Goal: Find specific page/section: Find specific page/section

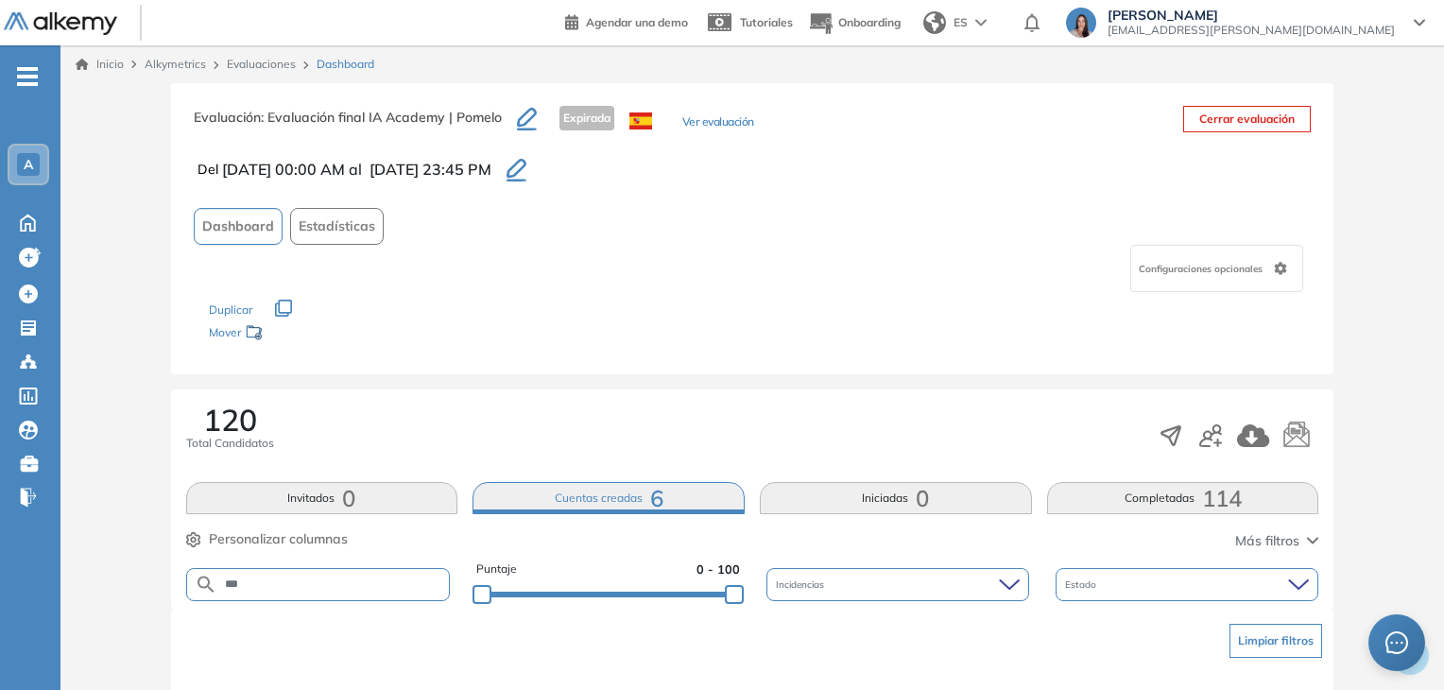
click at [534, 156] on button "button" at bounding box center [516, 169] width 35 height 32
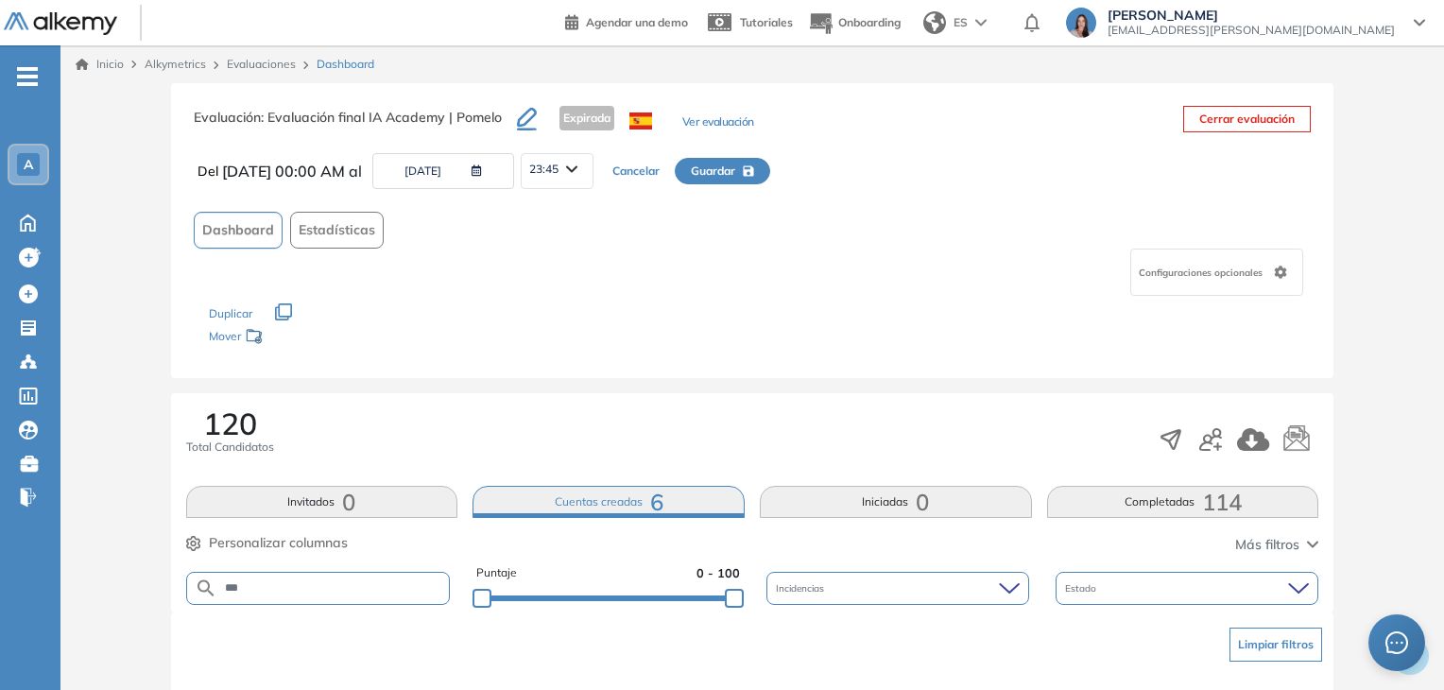
click at [482, 169] on icon "button" at bounding box center [473, 170] width 18 height 11
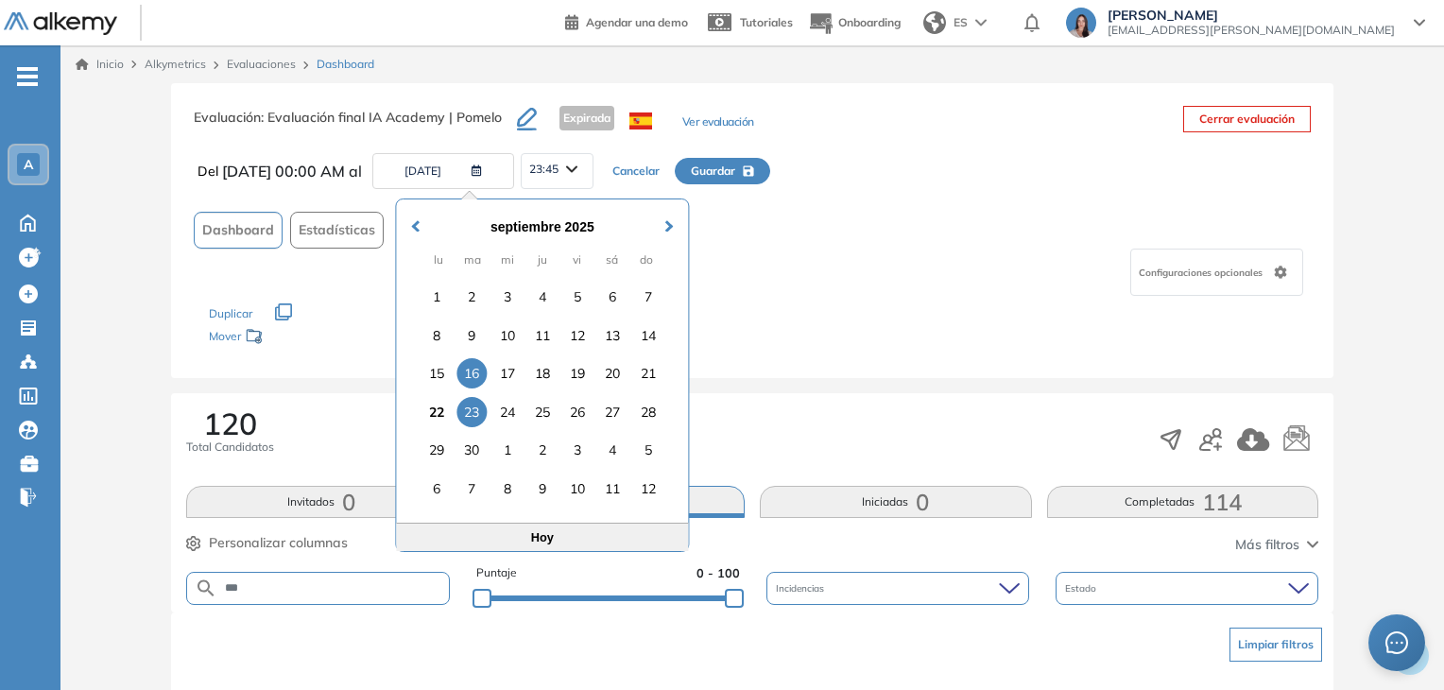
click at [476, 416] on div "23" at bounding box center [472, 412] width 30 height 30
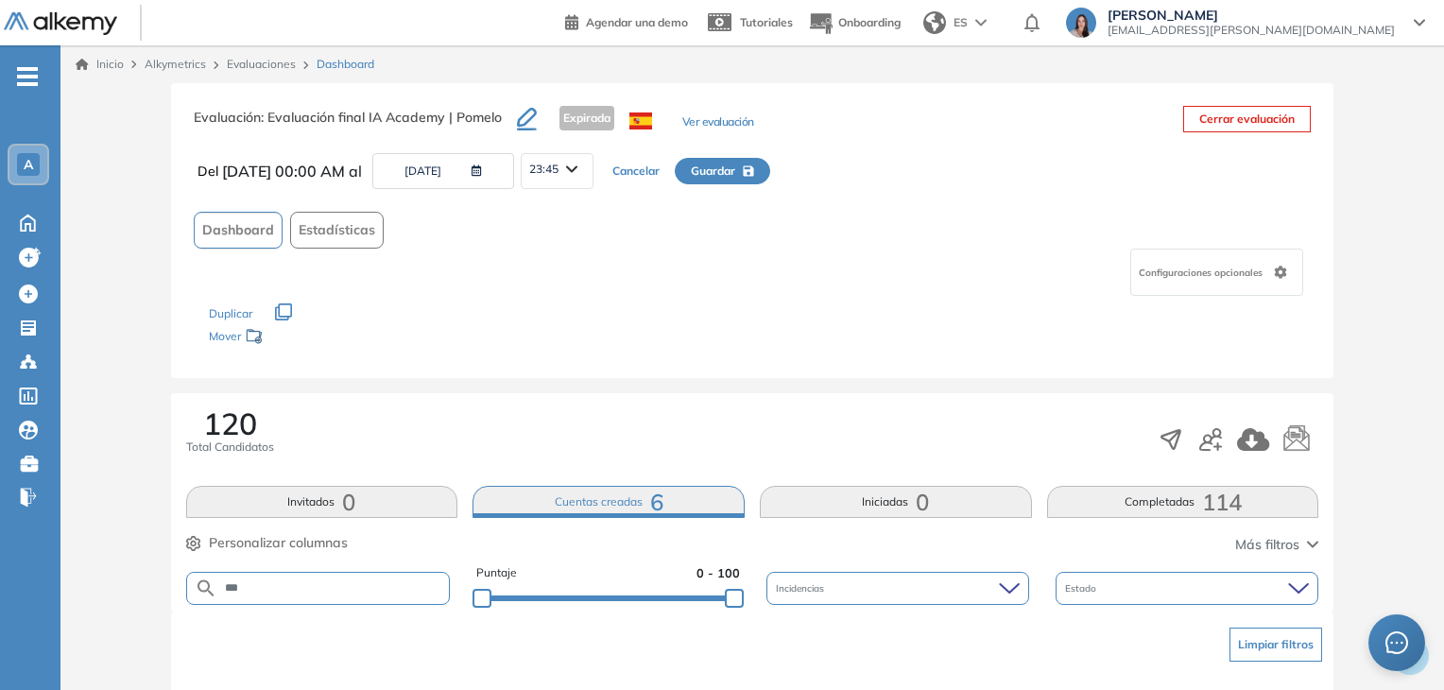
click at [735, 177] on span "Guardar" at bounding box center [713, 171] width 44 height 17
type input "**********"
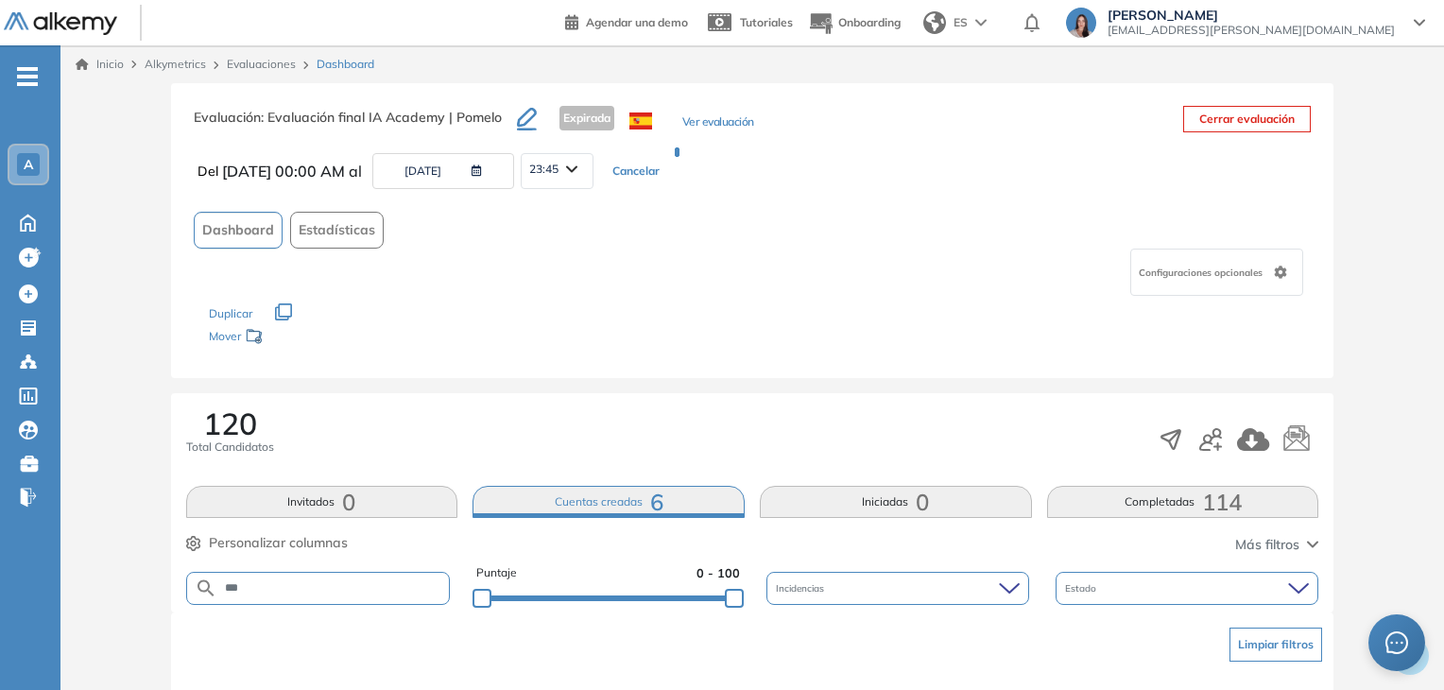
type input "**********"
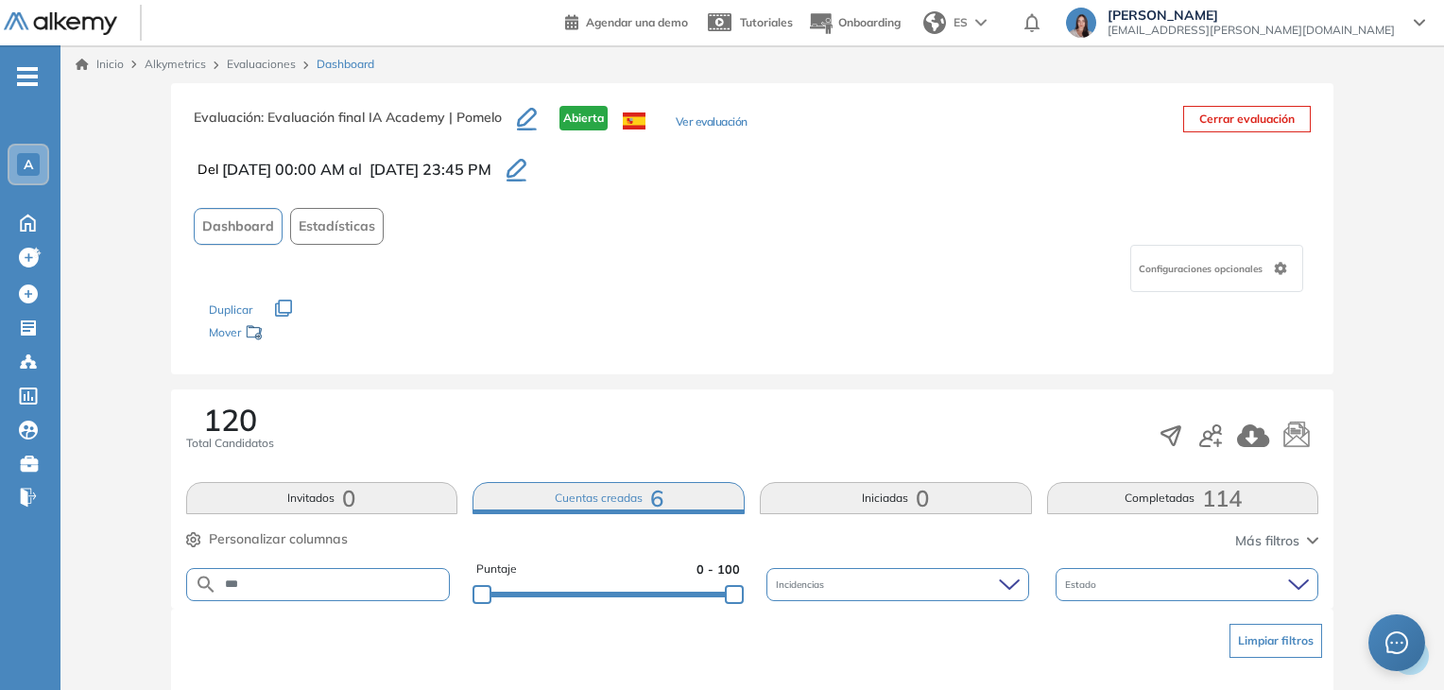
click at [287, 62] on link "Evaluaciones" at bounding box center [261, 64] width 69 height 14
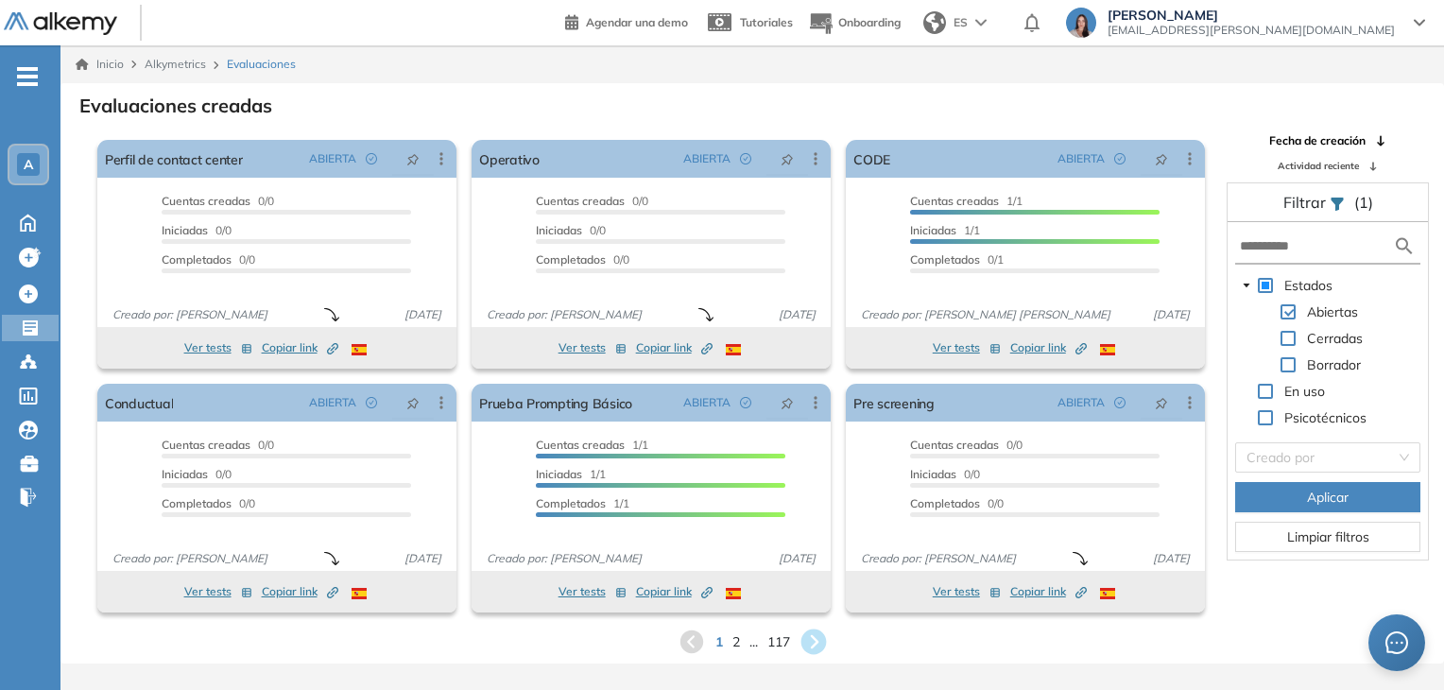
click at [805, 646] on icon at bounding box center [814, 643] width 26 height 26
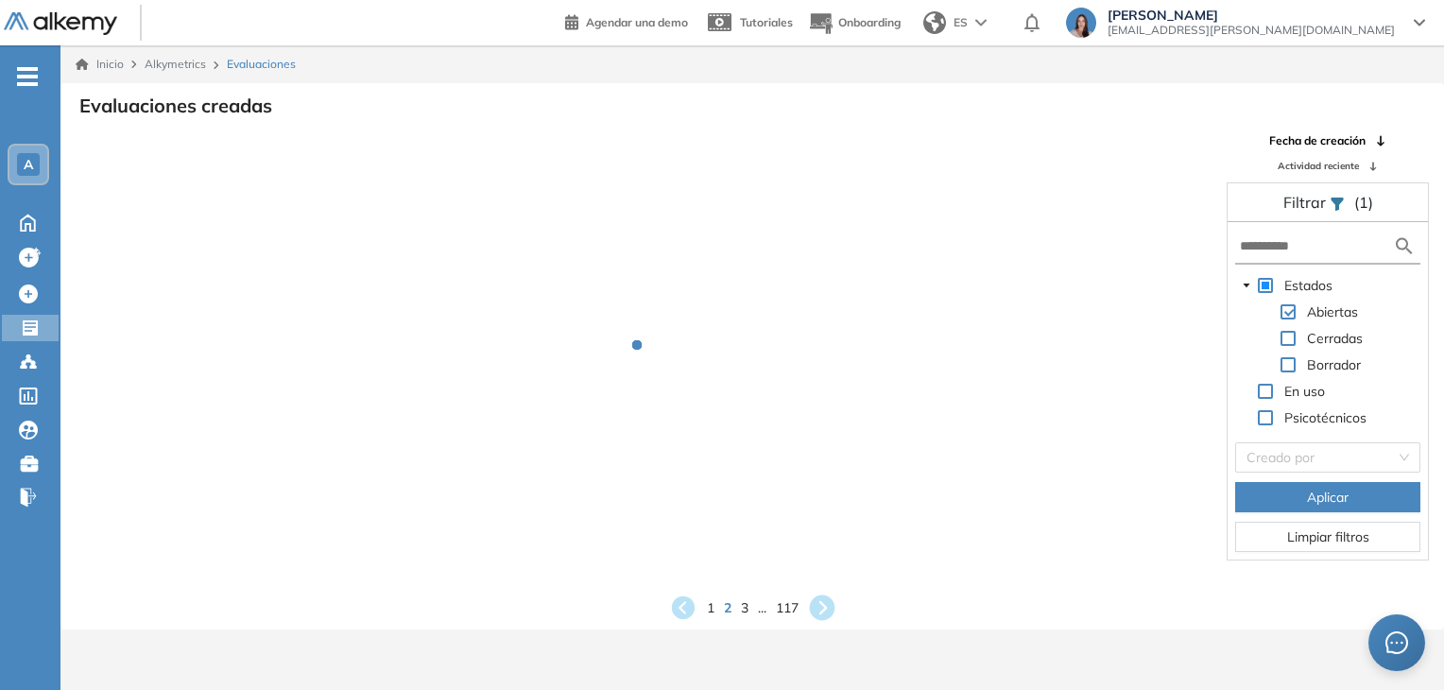
click at [805, 646] on div "Inicio Alkymetrics Evaluaciones Evaluaciones creadas Fecha de creación Activida…" at bounding box center [752, 390] width 1384 height 690
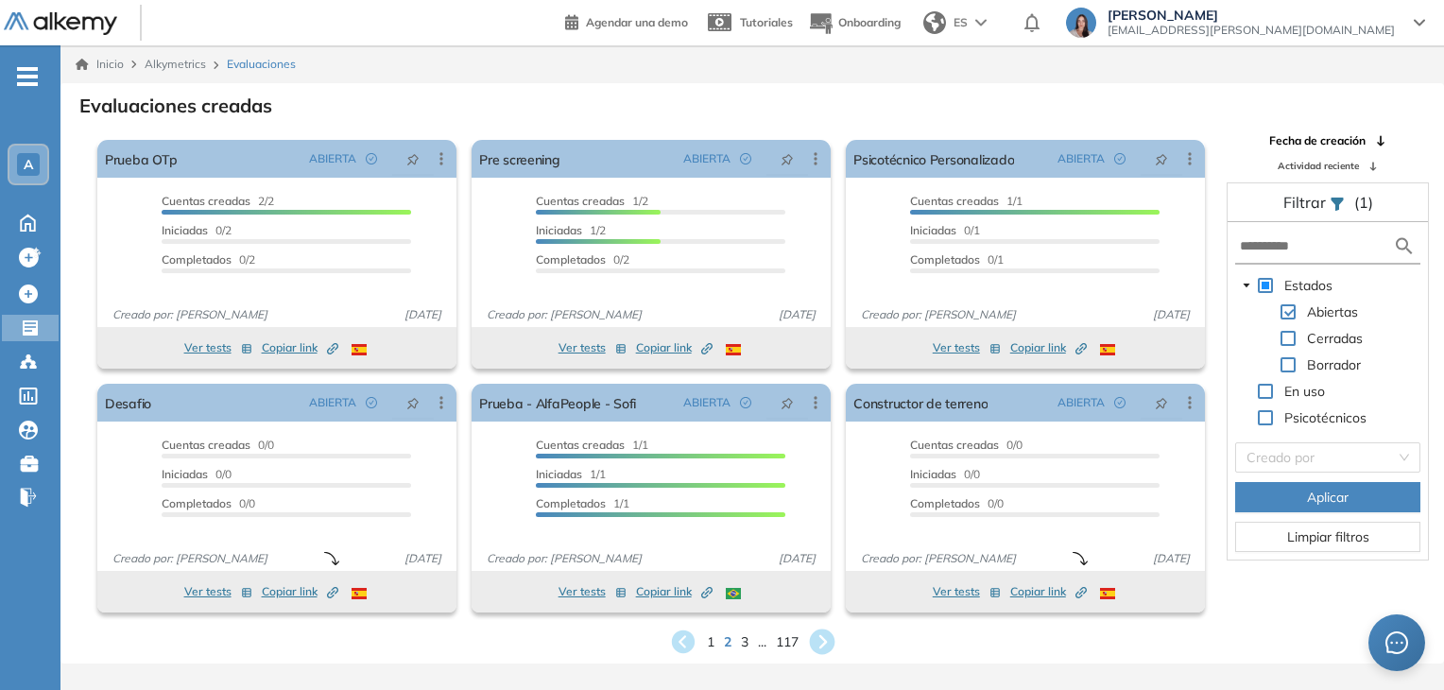
click at [823, 629] on icon at bounding box center [821, 642] width 31 height 31
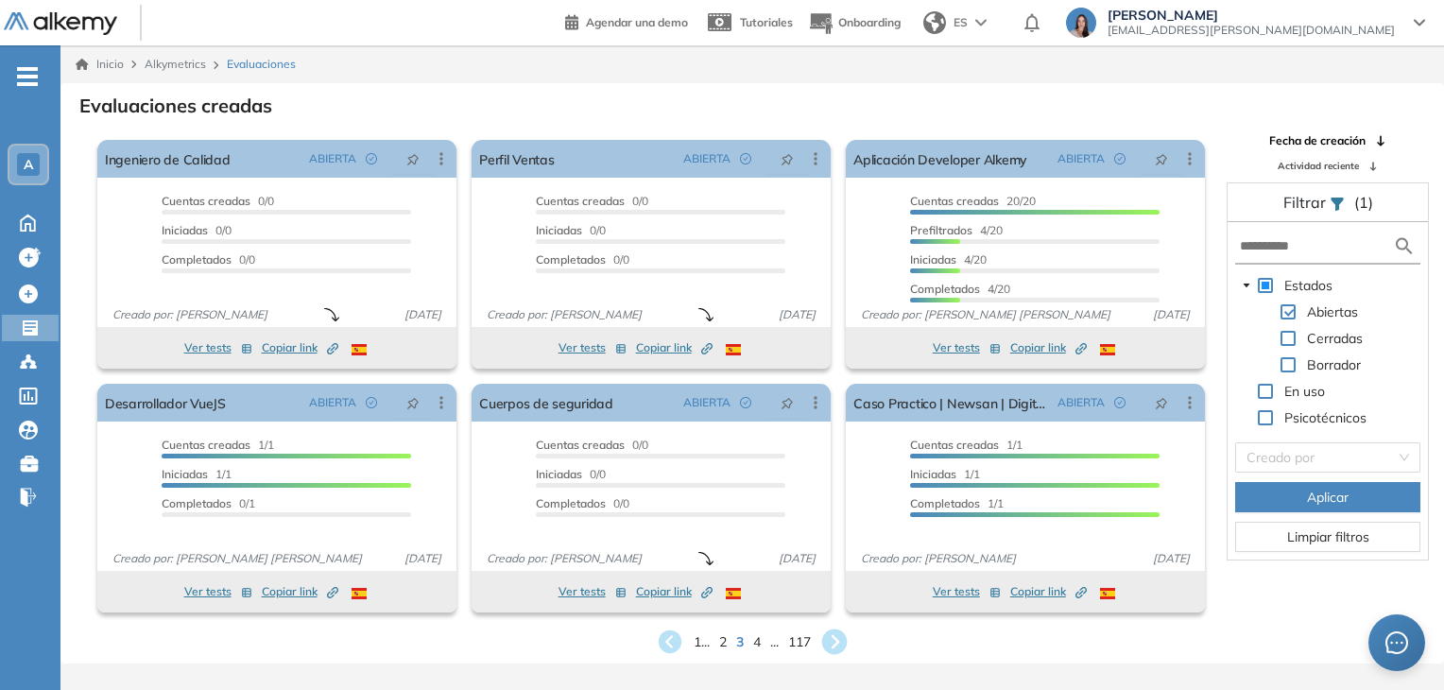
click at [836, 628] on icon at bounding box center [834, 642] width 31 height 31
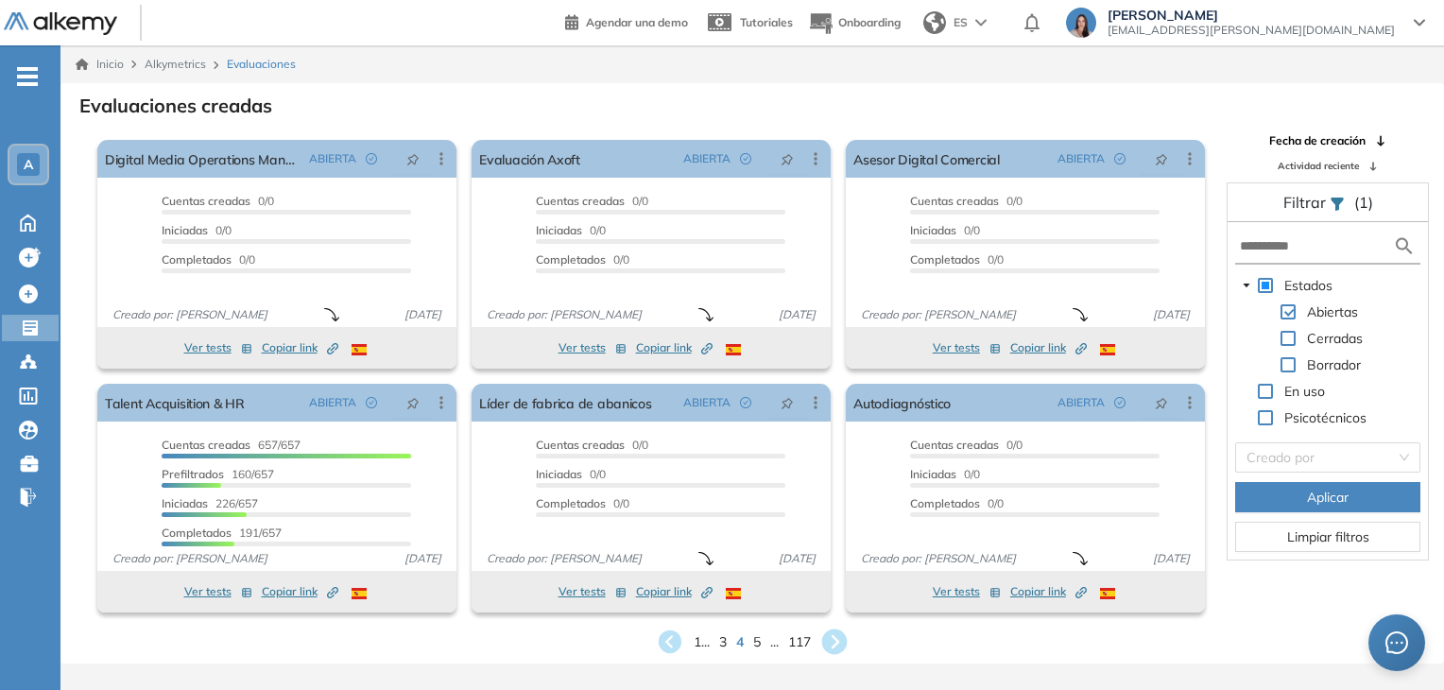
click at [836, 628] on icon at bounding box center [834, 642] width 31 height 31
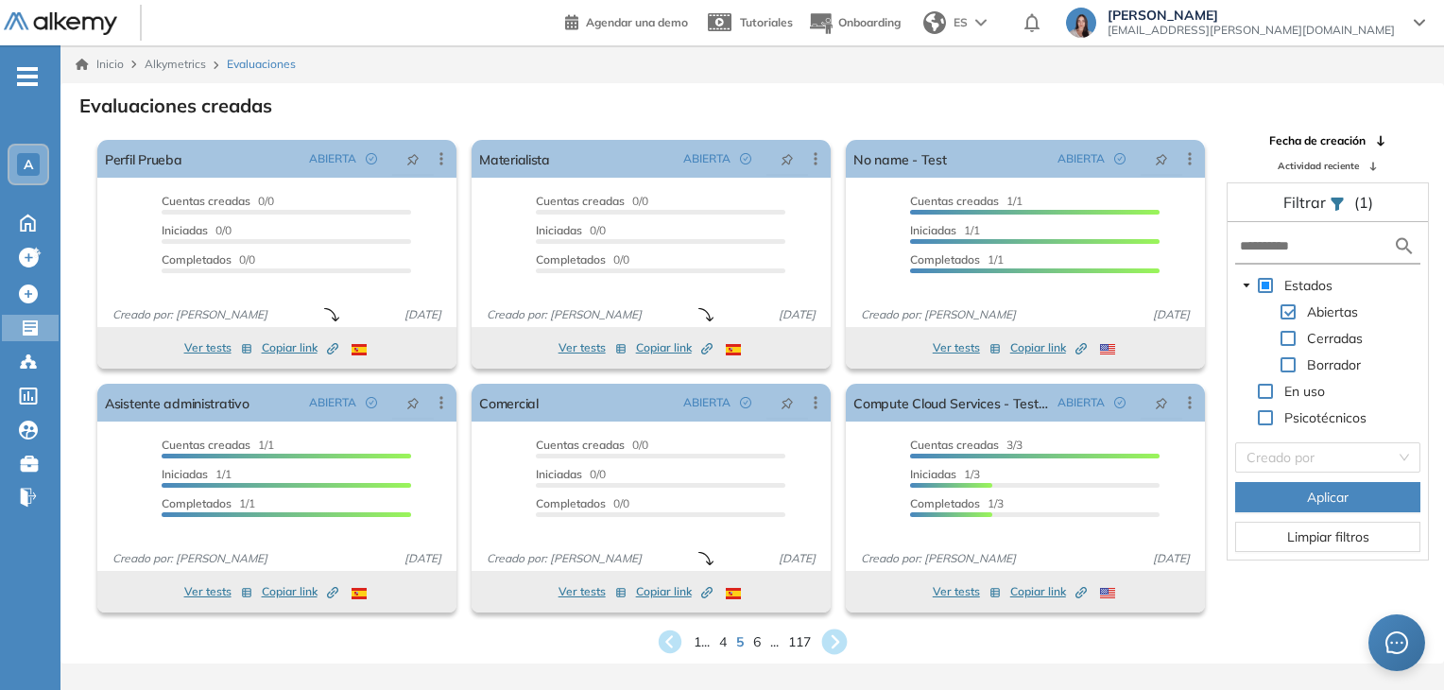
click at [836, 634] on icon at bounding box center [835, 643] width 26 height 26
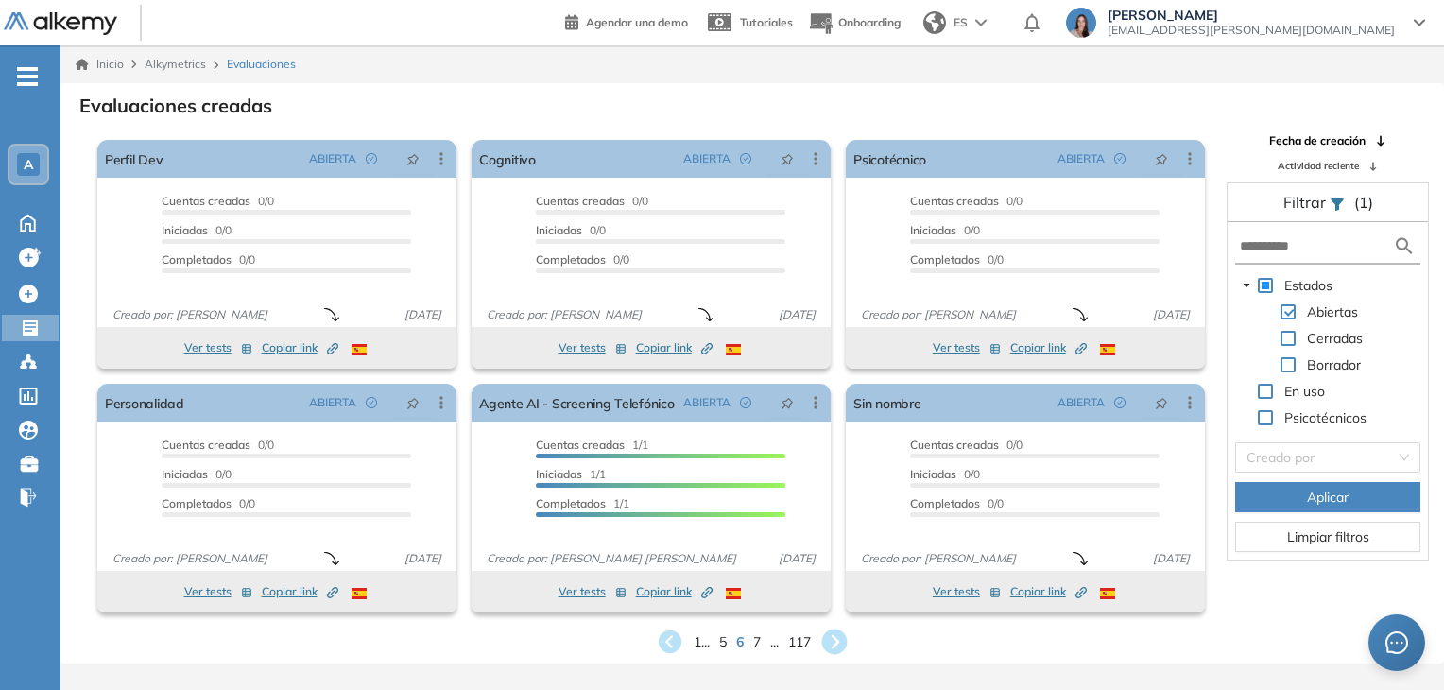
click at [836, 634] on icon at bounding box center [835, 643] width 26 height 26
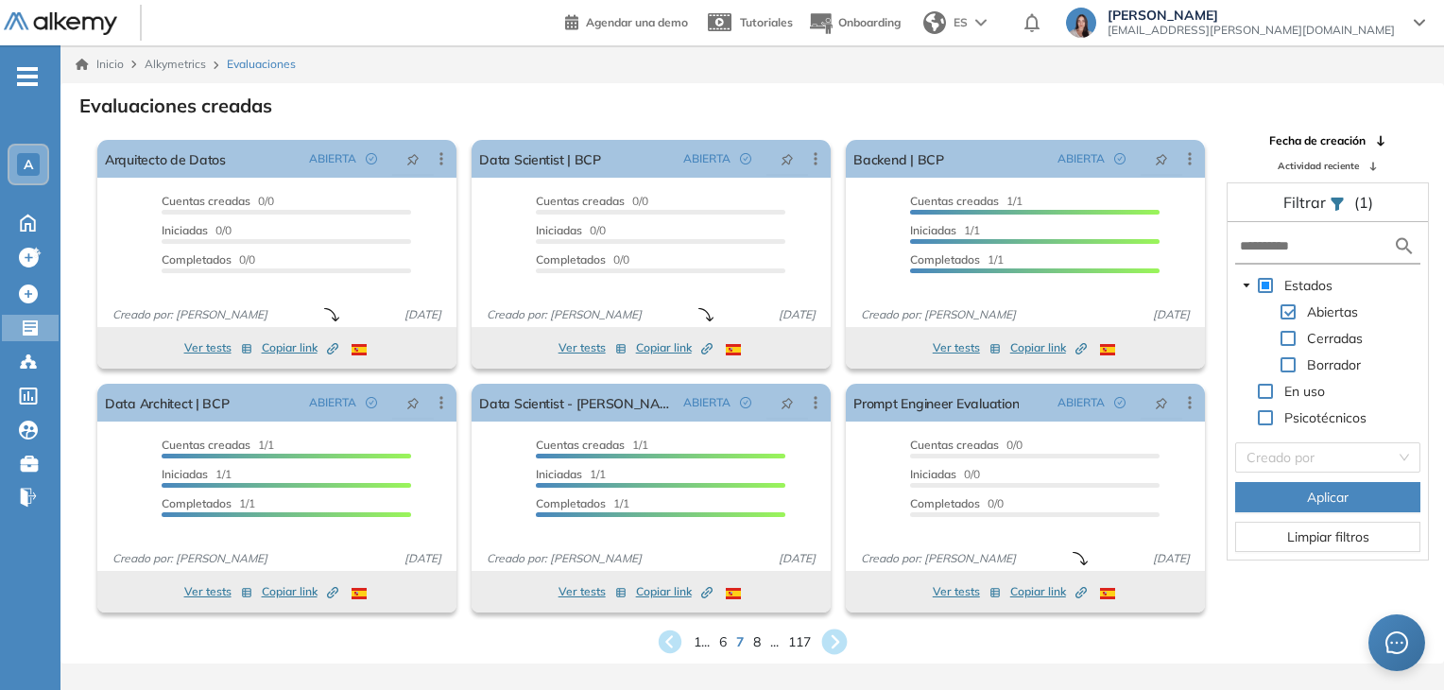
click at [836, 636] on icon at bounding box center [835, 643] width 26 height 26
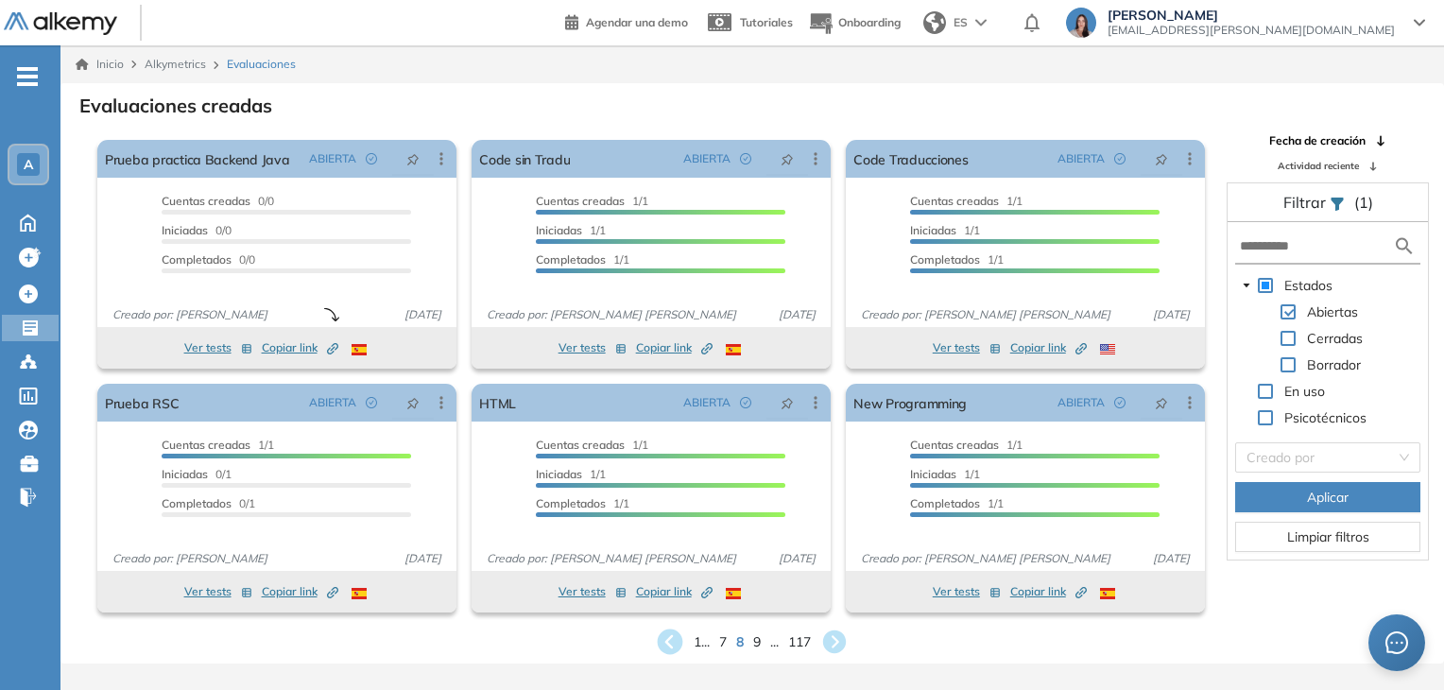
click at [670, 632] on icon at bounding box center [671, 643] width 26 height 26
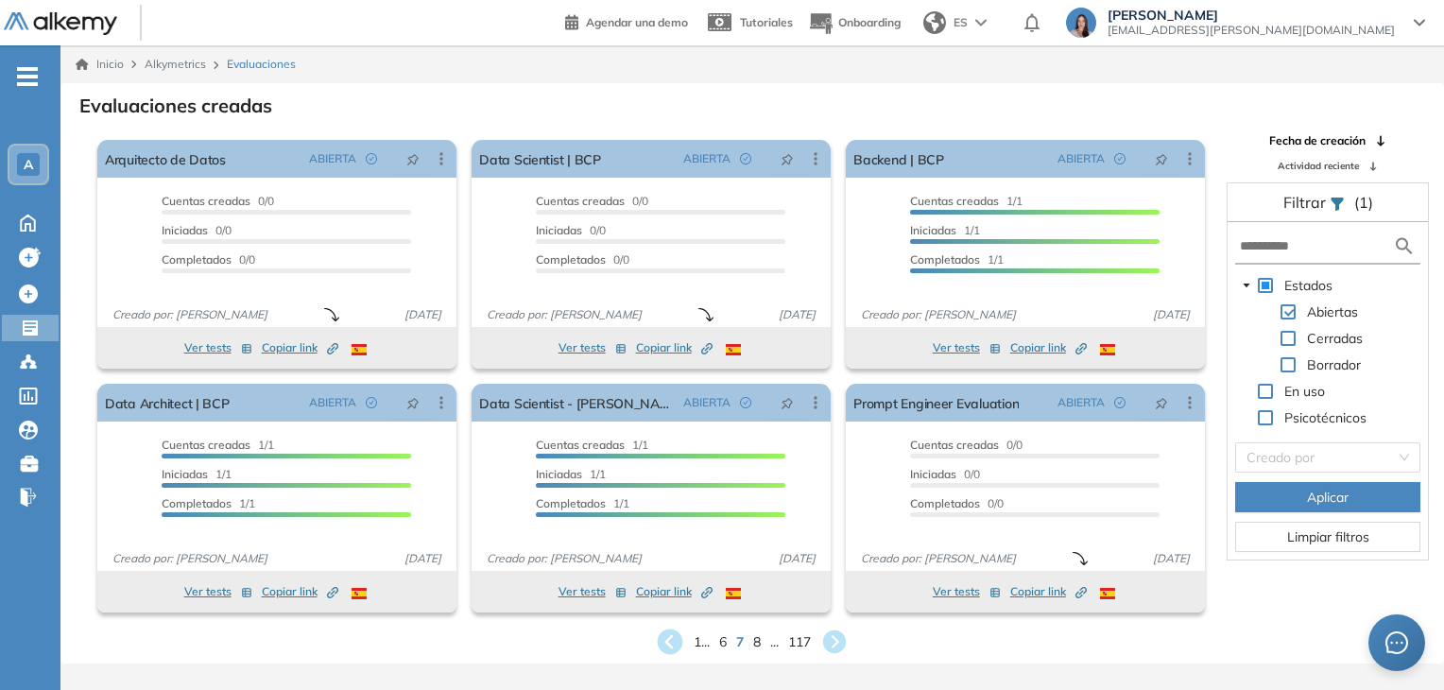
click at [670, 632] on icon at bounding box center [671, 643] width 26 height 26
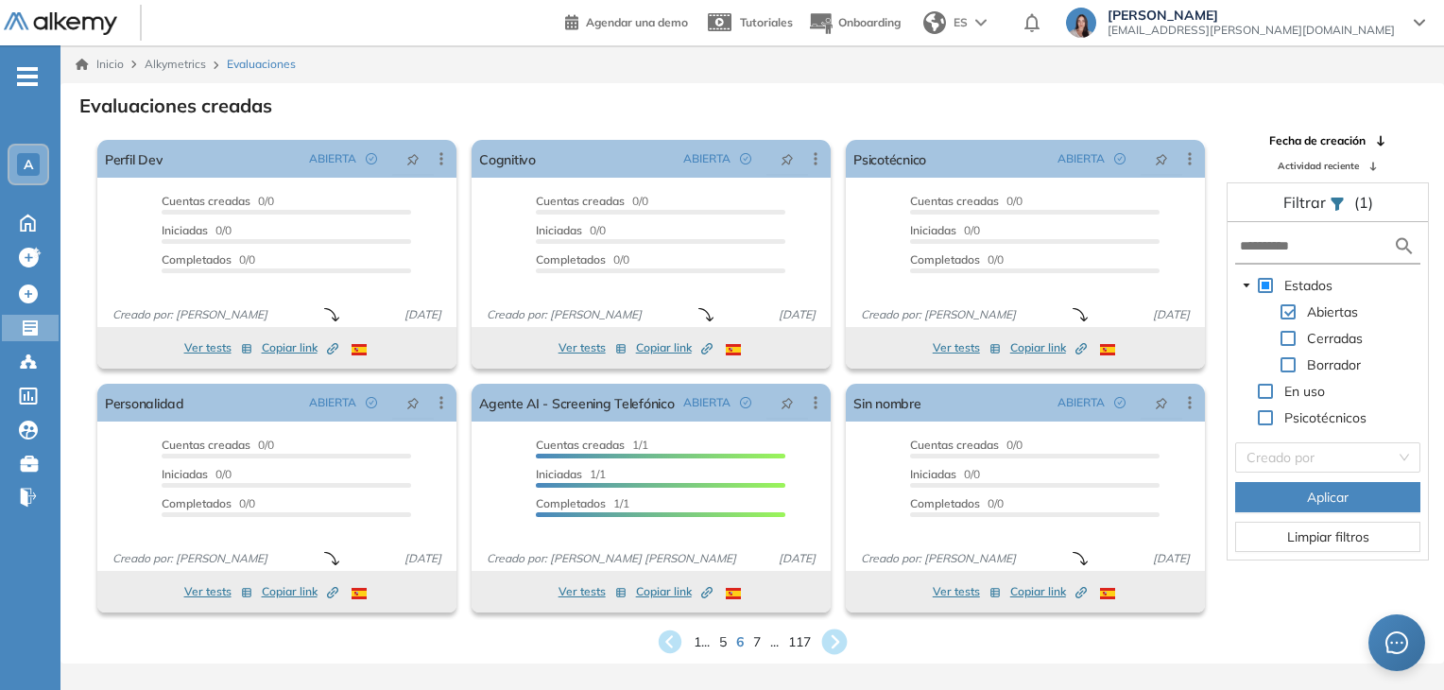
click at [832, 639] on icon at bounding box center [835, 643] width 26 height 26
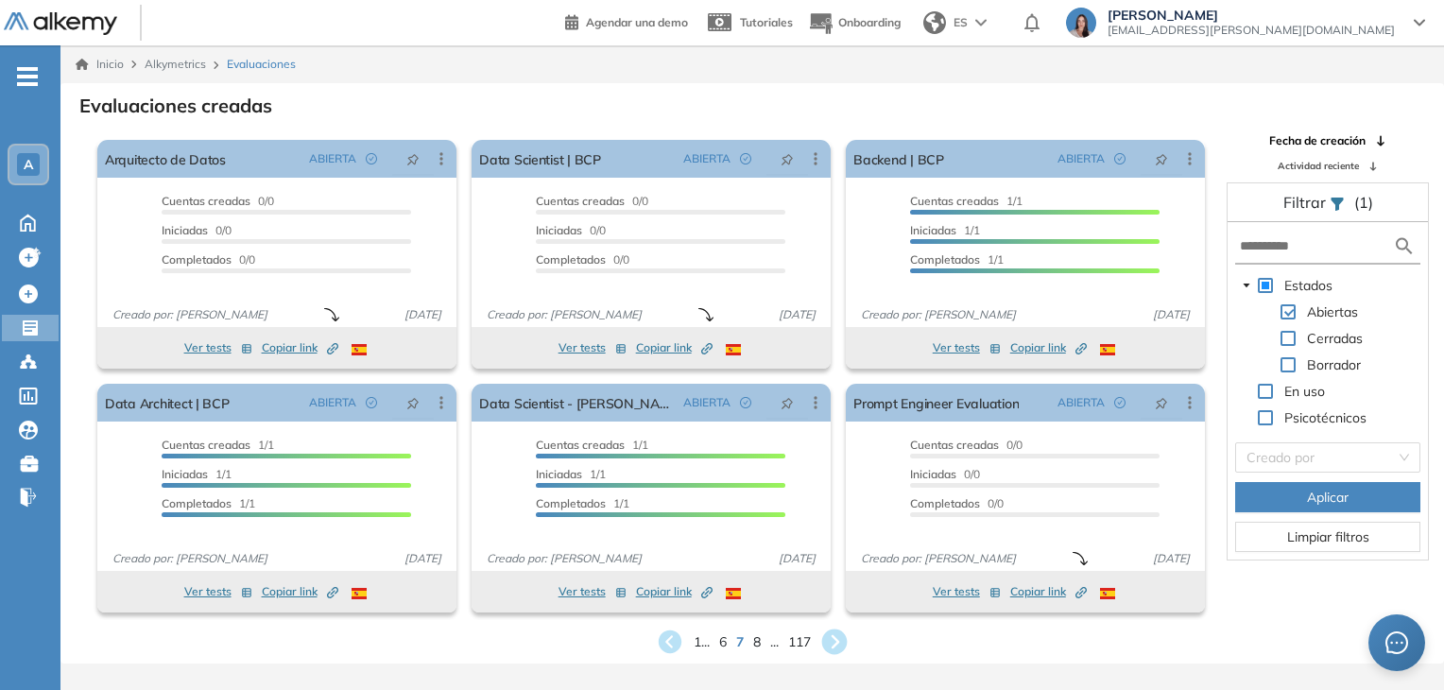
click at [835, 640] on icon at bounding box center [835, 643] width 26 height 26
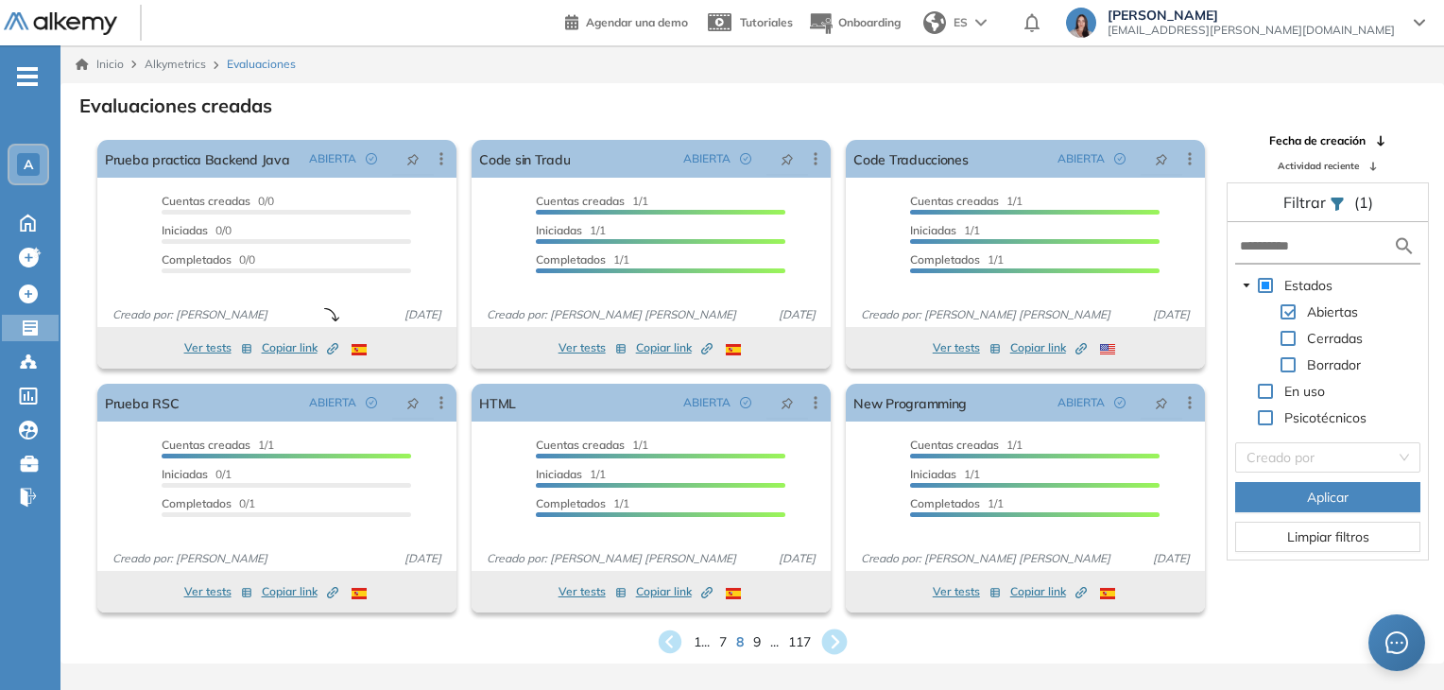
click at [835, 640] on icon at bounding box center [835, 643] width 26 height 26
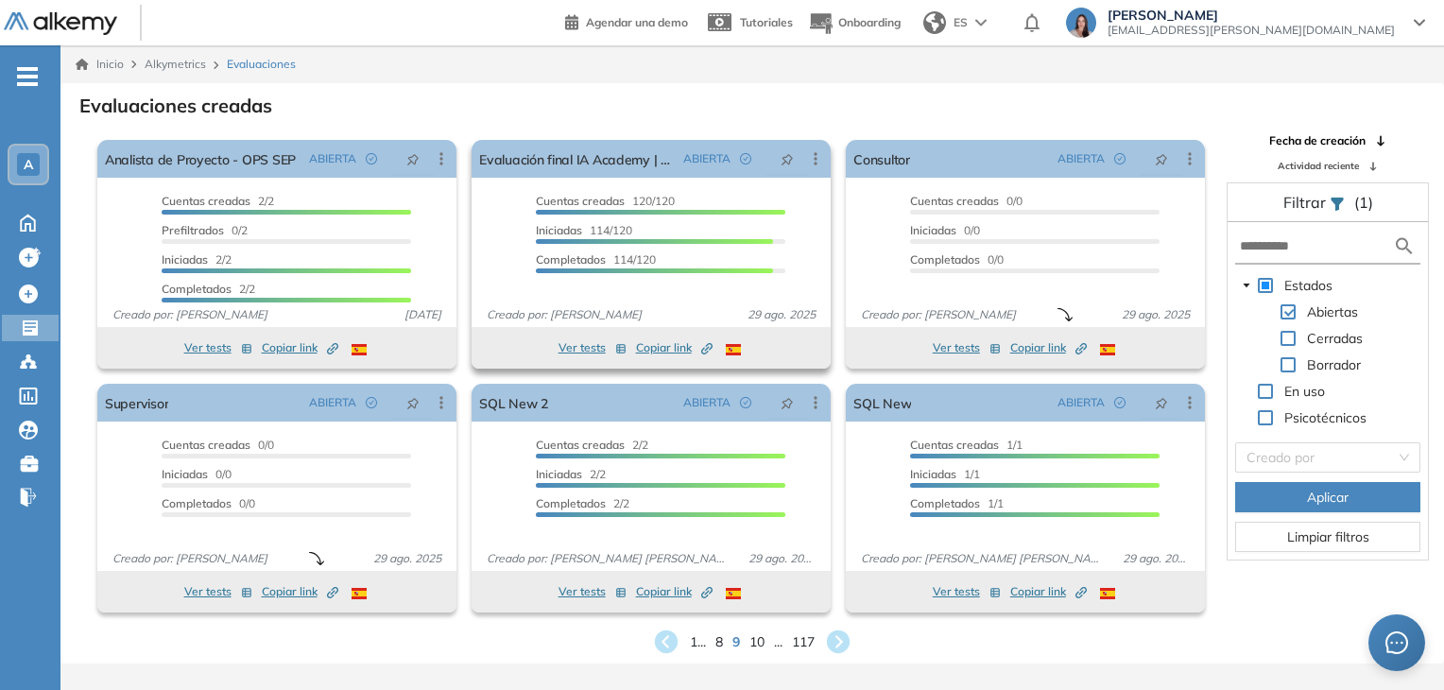
click at [649, 343] on span "Copiar link Created by potrace 1.16, written by [PERSON_NAME] [DATE]-[DATE]" at bounding box center [674, 347] width 77 height 17
